Goal: Information Seeking & Learning: Check status

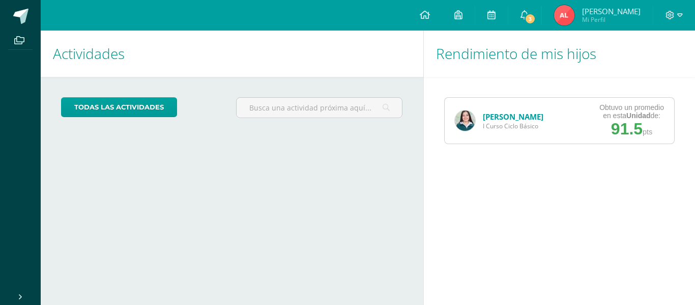
click at [463, 117] on img at bounding box center [465, 120] width 20 height 20
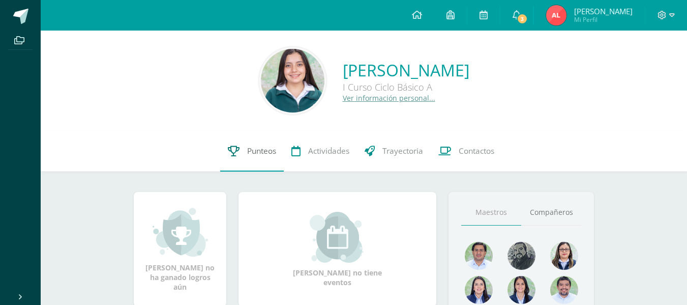
click at [234, 154] on icon at bounding box center [234, 150] width 12 height 11
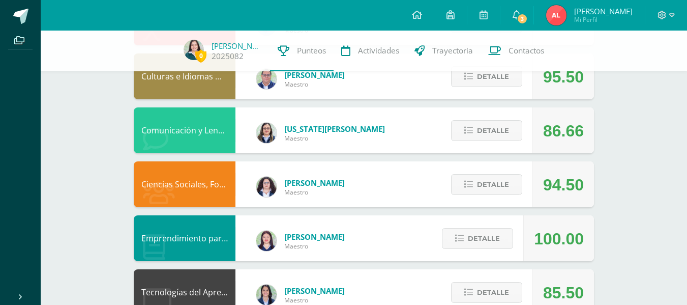
scroll to position [175, 0]
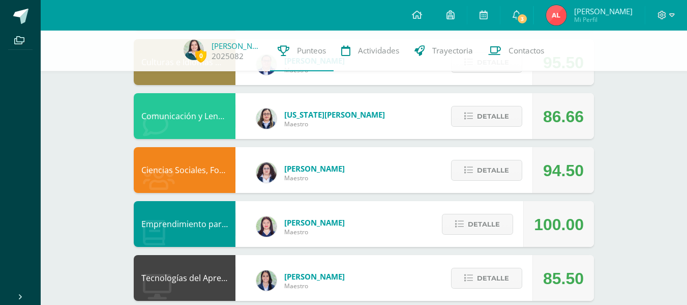
click at [493, 131] on div "Detalle" at bounding box center [484, 116] width 97 height 46
click at [484, 119] on span "Detalle" at bounding box center [493, 116] width 32 height 19
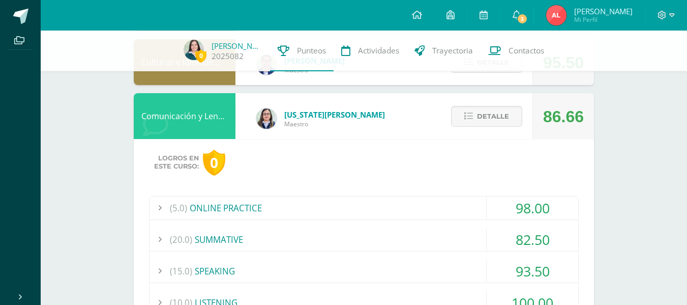
drag, startPoint x: 484, startPoint y: 119, endPoint x: 539, endPoint y: 126, distance: 55.9
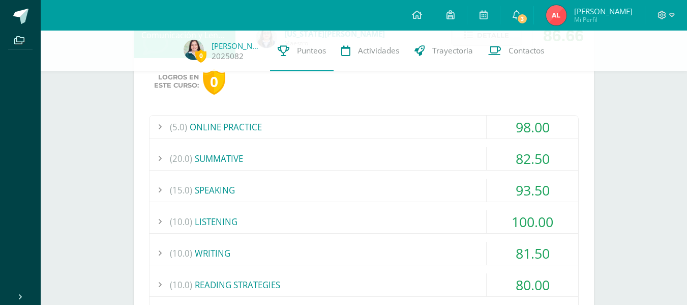
scroll to position [256, 0]
click at [528, 131] on div "98.00" at bounding box center [533, 126] width 92 height 23
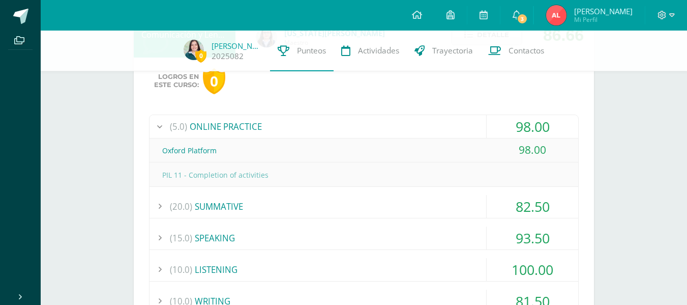
click at [529, 132] on div "98.00" at bounding box center [533, 126] width 92 height 23
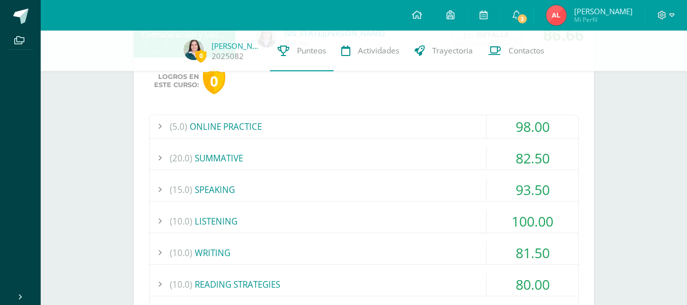
click at [530, 156] on div "82.50" at bounding box center [533, 157] width 92 height 23
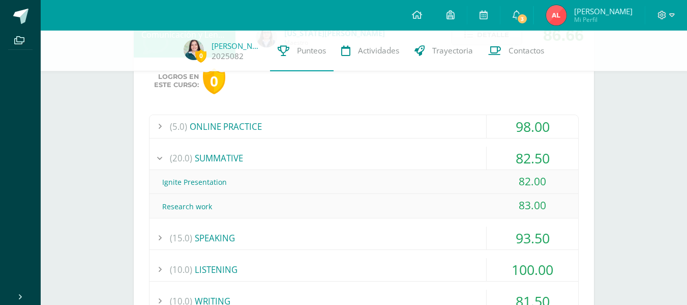
click at [531, 157] on div "82.50" at bounding box center [533, 157] width 92 height 23
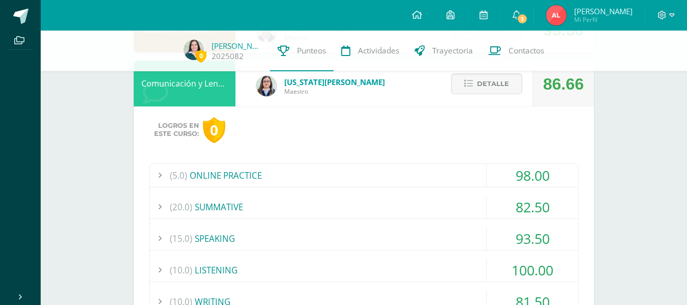
scroll to position [208, 0]
click at [416, 169] on div "(5.0) ONLINE PRACTICE" at bounding box center [363, 174] width 429 height 23
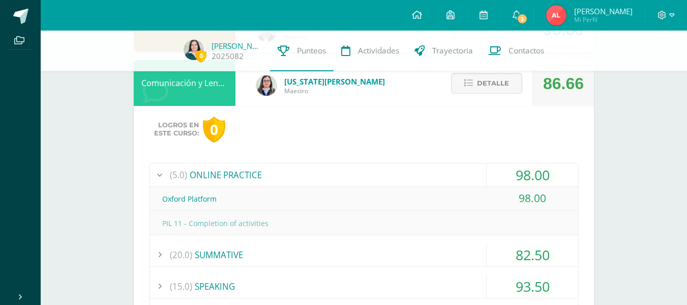
click at [412, 175] on div "(5.0) ONLINE PRACTICE" at bounding box center [363, 174] width 429 height 23
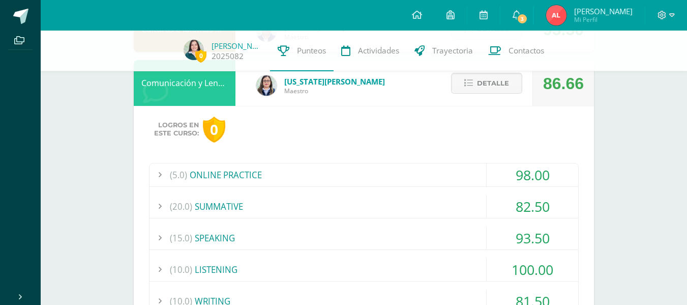
click at [380, 199] on div "(20.0) SUMMATIVE" at bounding box center [363, 206] width 429 height 23
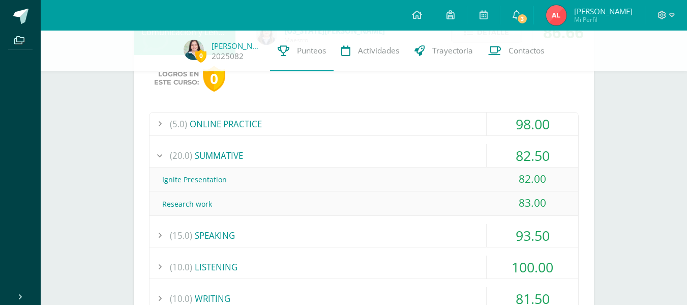
scroll to position [259, 0]
click at [270, 145] on div "(20.0) SUMMATIVE" at bounding box center [363, 154] width 429 height 23
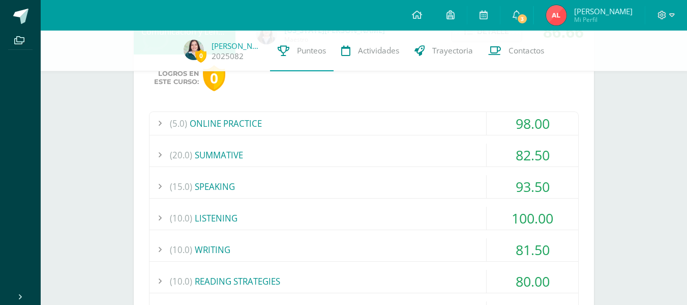
click at [253, 178] on div "(15.0) SPEAKING" at bounding box center [363, 186] width 429 height 23
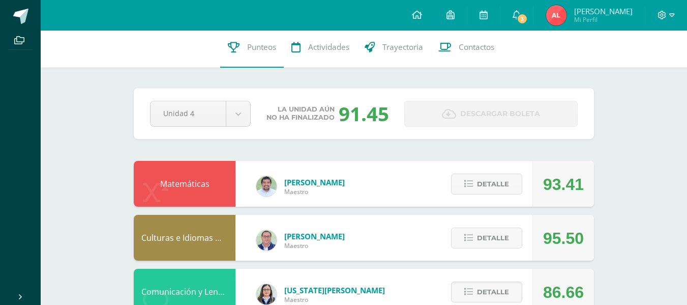
scroll to position [0, 0]
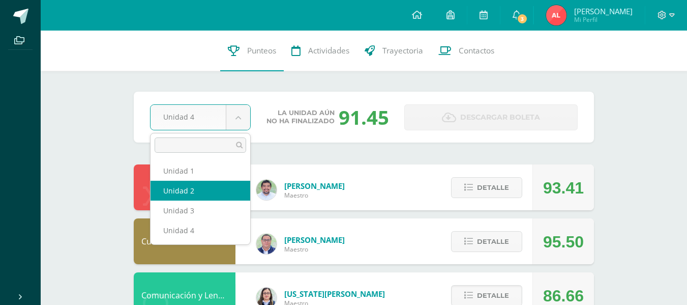
select select "Unidad 2"
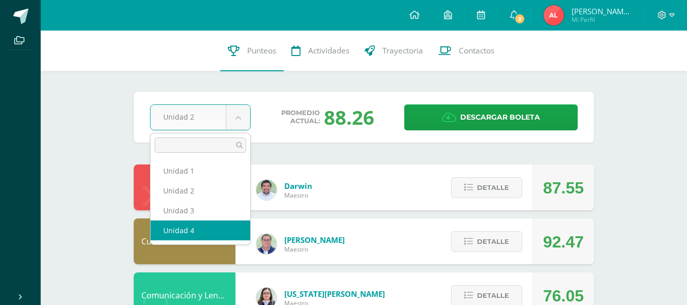
select select "Unidad 4"
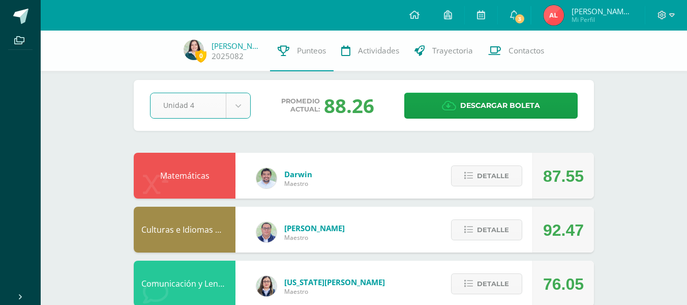
scroll to position [9, 0]
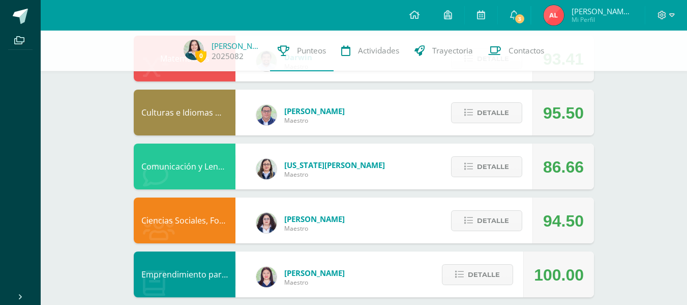
scroll to position [131, 0]
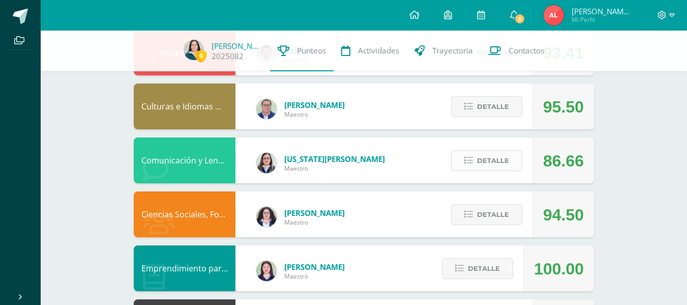
click at [498, 156] on span "Detalle" at bounding box center [493, 160] width 32 height 19
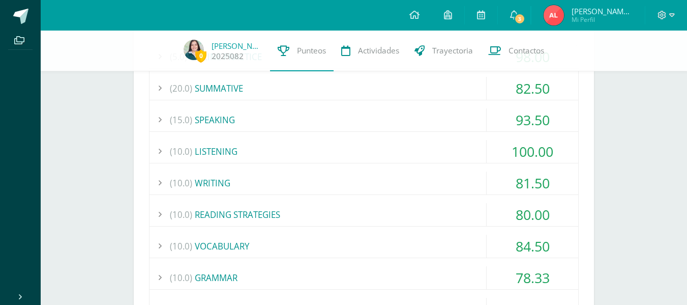
scroll to position [326, 0]
click at [573, 133] on div "(5.0) ONLINE PRACTICE 98.00 Oxford Platform 98.00" at bounding box center [364, 210] width 430 height 332
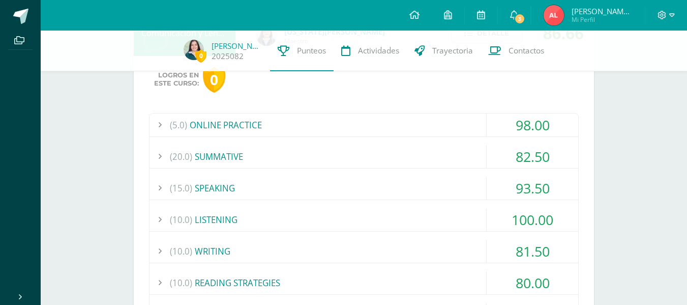
scroll to position [251, 0]
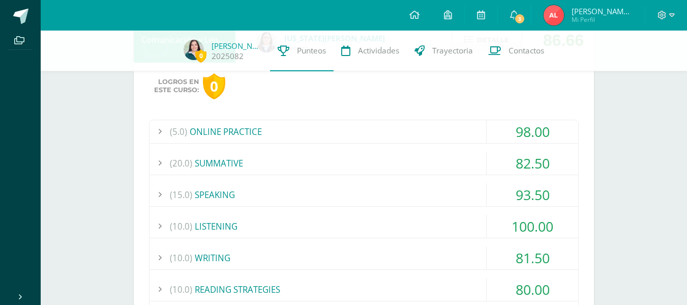
click at [524, 194] on div "93.50" at bounding box center [533, 194] width 92 height 23
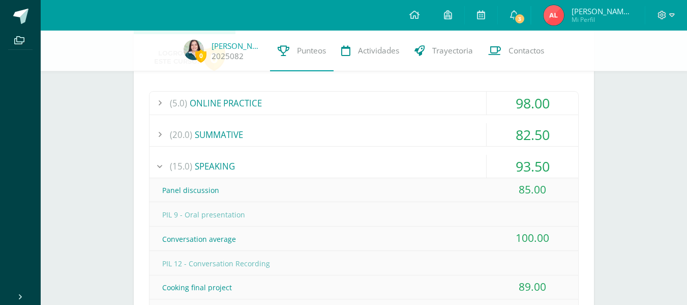
scroll to position [276, 0]
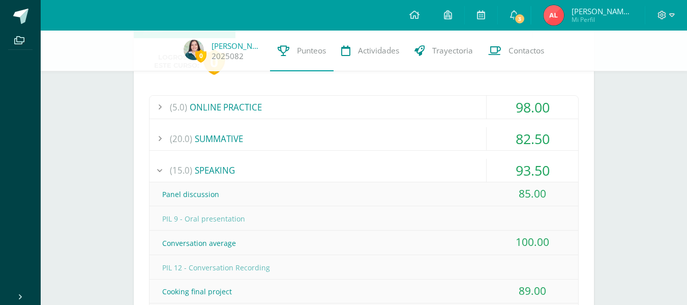
click at [533, 176] on div "93.50" at bounding box center [533, 170] width 92 height 23
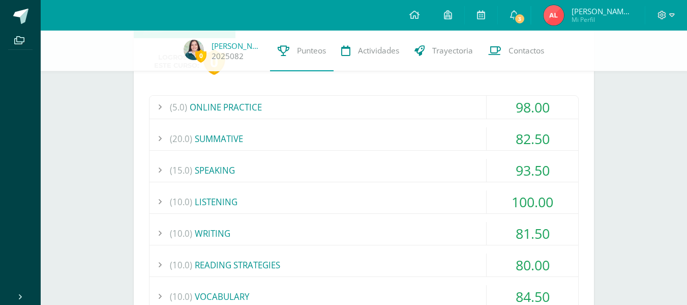
click at [528, 214] on div "(5.0) ONLINE PRACTICE 98.00 Oxford Platform 98.00" at bounding box center [364, 261] width 430 height 332
click at [528, 207] on div "100.00" at bounding box center [533, 201] width 92 height 23
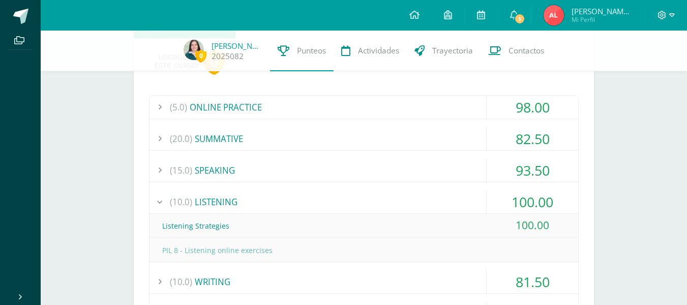
click at [528, 207] on div "100.00" at bounding box center [533, 201] width 92 height 23
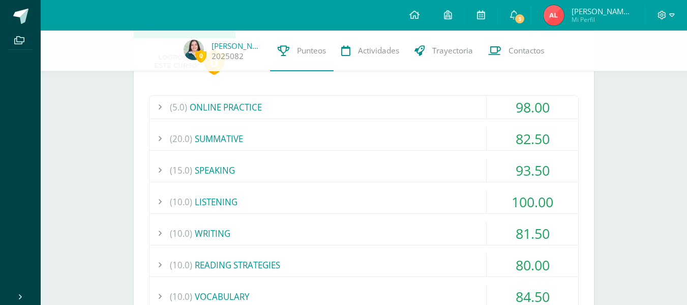
click at [528, 227] on div "81.50" at bounding box center [533, 233] width 92 height 23
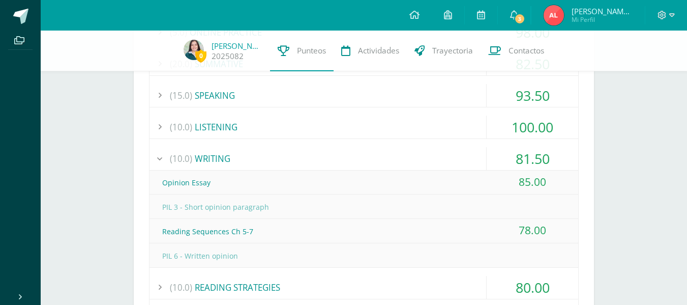
scroll to position [351, 0]
click at [537, 146] on div "81.50" at bounding box center [533, 157] width 92 height 23
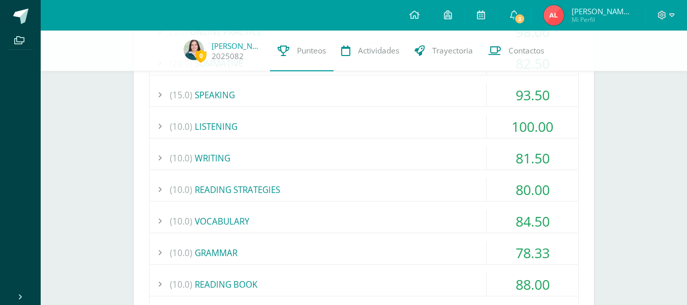
click at [516, 189] on div "80.00" at bounding box center [533, 189] width 92 height 23
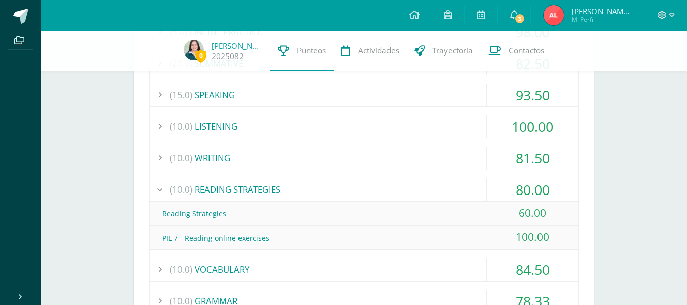
click at [516, 189] on div "80.00" at bounding box center [533, 189] width 92 height 23
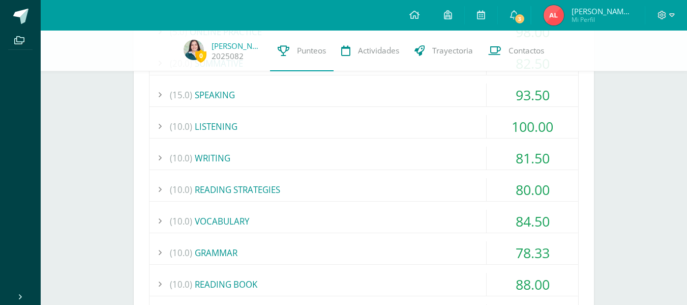
click at [516, 189] on div "80.00" at bounding box center [533, 189] width 92 height 23
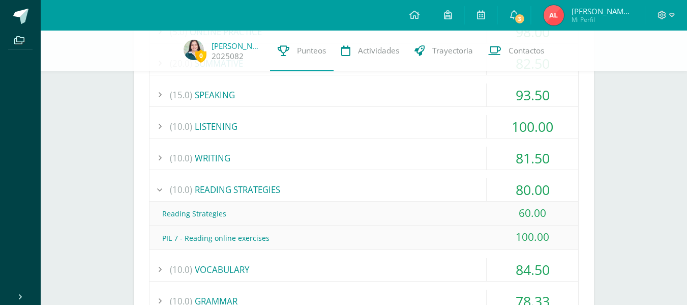
click at [516, 189] on div "80.00" at bounding box center [533, 189] width 92 height 23
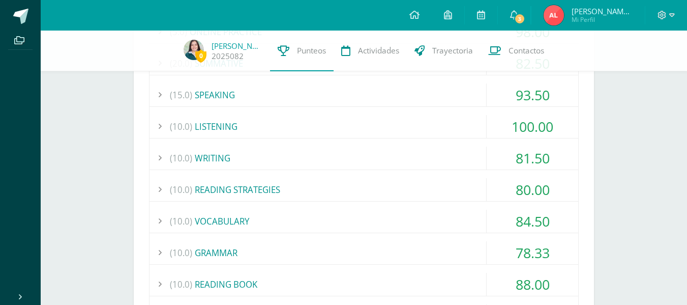
click at [523, 223] on div "84.50" at bounding box center [533, 220] width 92 height 23
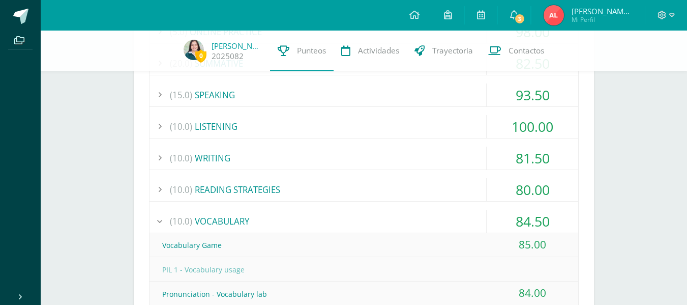
click at [523, 223] on div "84.50" at bounding box center [533, 220] width 92 height 23
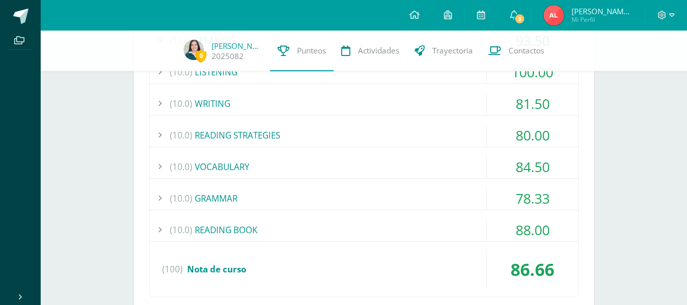
scroll to position [406, 0]
click at [533, 204] on div "78.33" at bounding box center [533, 197] width 92 height 23
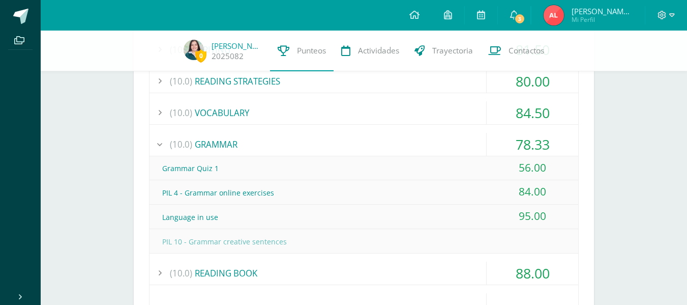
scroll to position [473, 0]
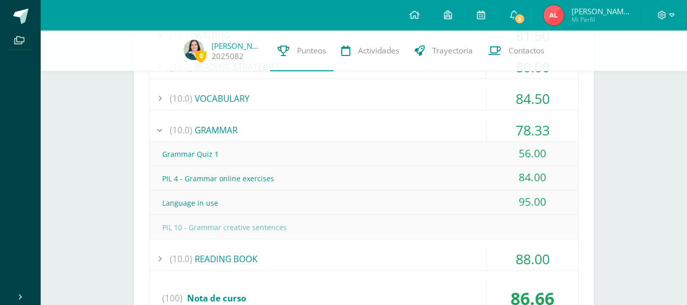
click at [539, 129] on div "78.33" at bounding box center [533, 129] width 92 height 23
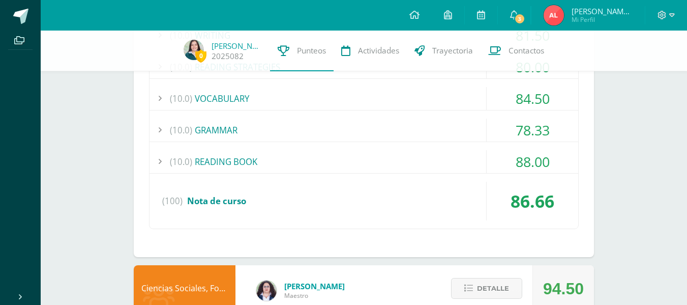
click at [537, 169] on div "88.00" at bounding box center [533, 161] width 92 height 23
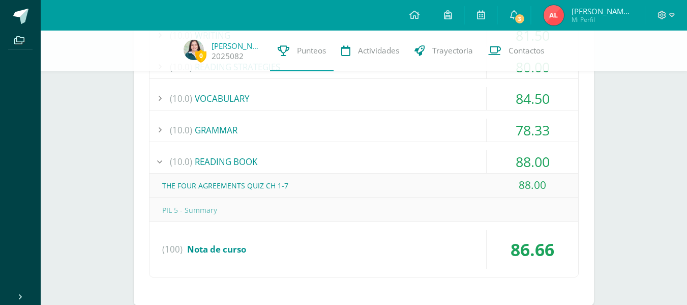
click at [533, 168] on div "88.00" at bounding box center [533, 161] width 92 height 23
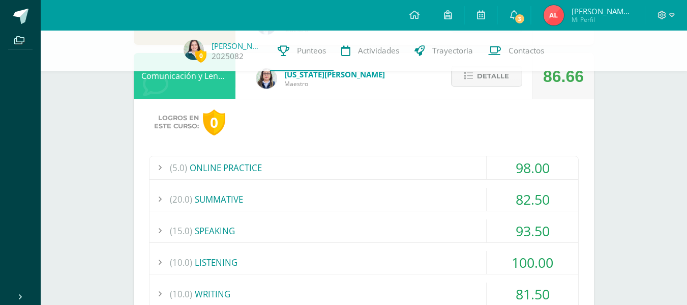
scroll to position [215, 0]
click at [490, 76] on span "Detalle" at bounding box center [493, 76] width 32 height 19
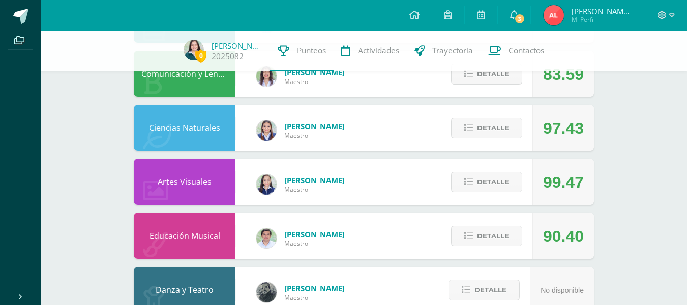
scroll to position [648, 0]
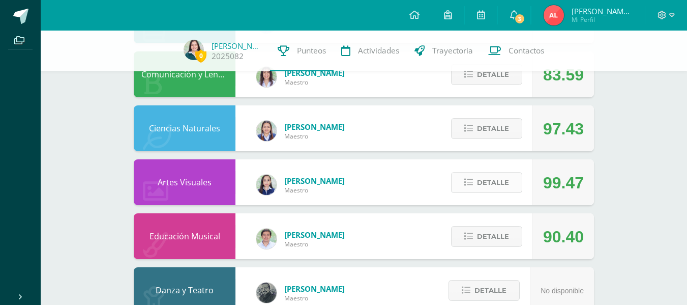
click at [504, 180] on span "Detalle" at bounding box center [493, 182] width 32 height 19
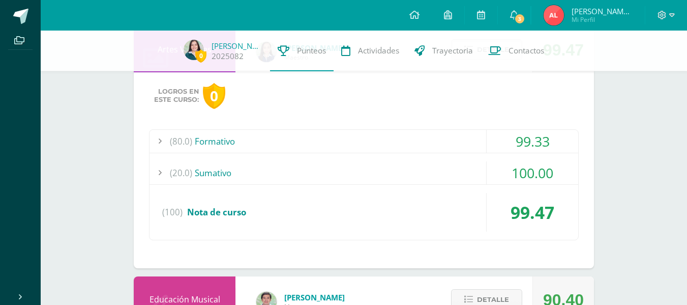
scroll to position [781, 0]
click at [539, 141] on div "99.33" at bounding box center [533, 140] width 92 height 23
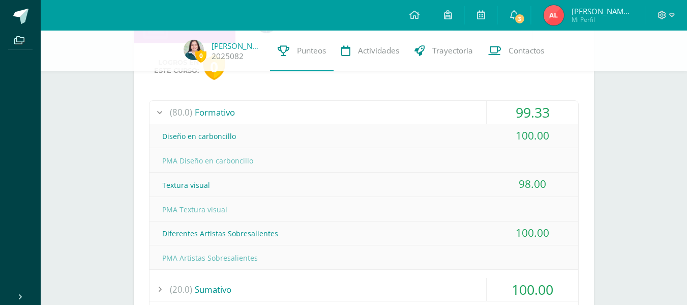
scroll to position [810, 0]
click at [542, 116] on div "99.33" at bounding box center [533, 111] width 92 height 23
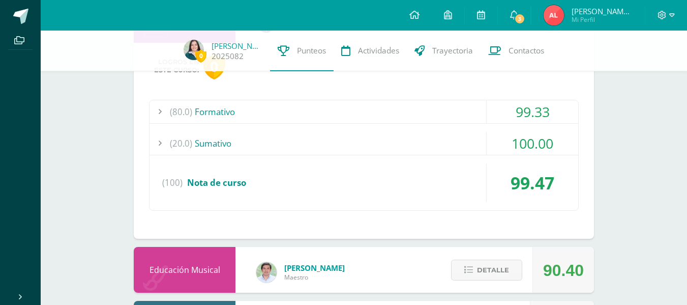
click at [532, 141] on div "100.00" at bounding box center [533, 143] width 92 height 23
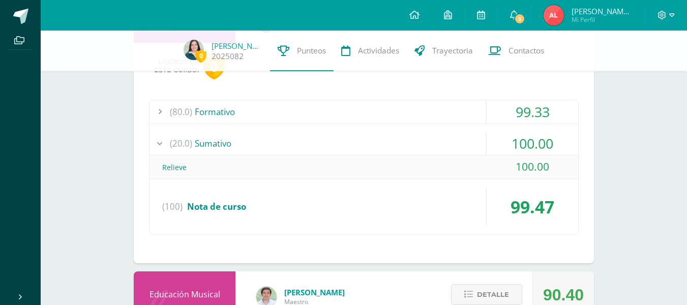
click at [532, 141] on div "100.00" at bounding box center [533, 143] width 92 height 23
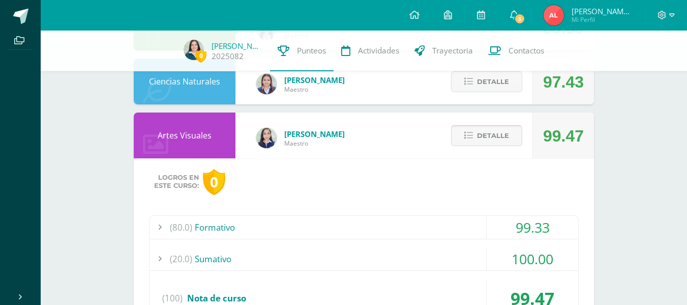
click at [506, 130] on span "Detalle" at bounding box center [493, 135] width 32 height 19
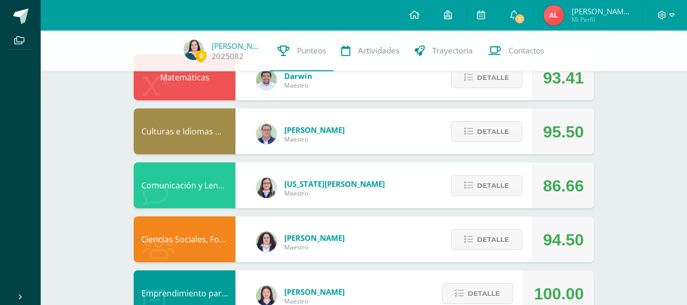
scroll to position [106, 0]
